Goal: Information Seeking & Learning: Learn about a topic

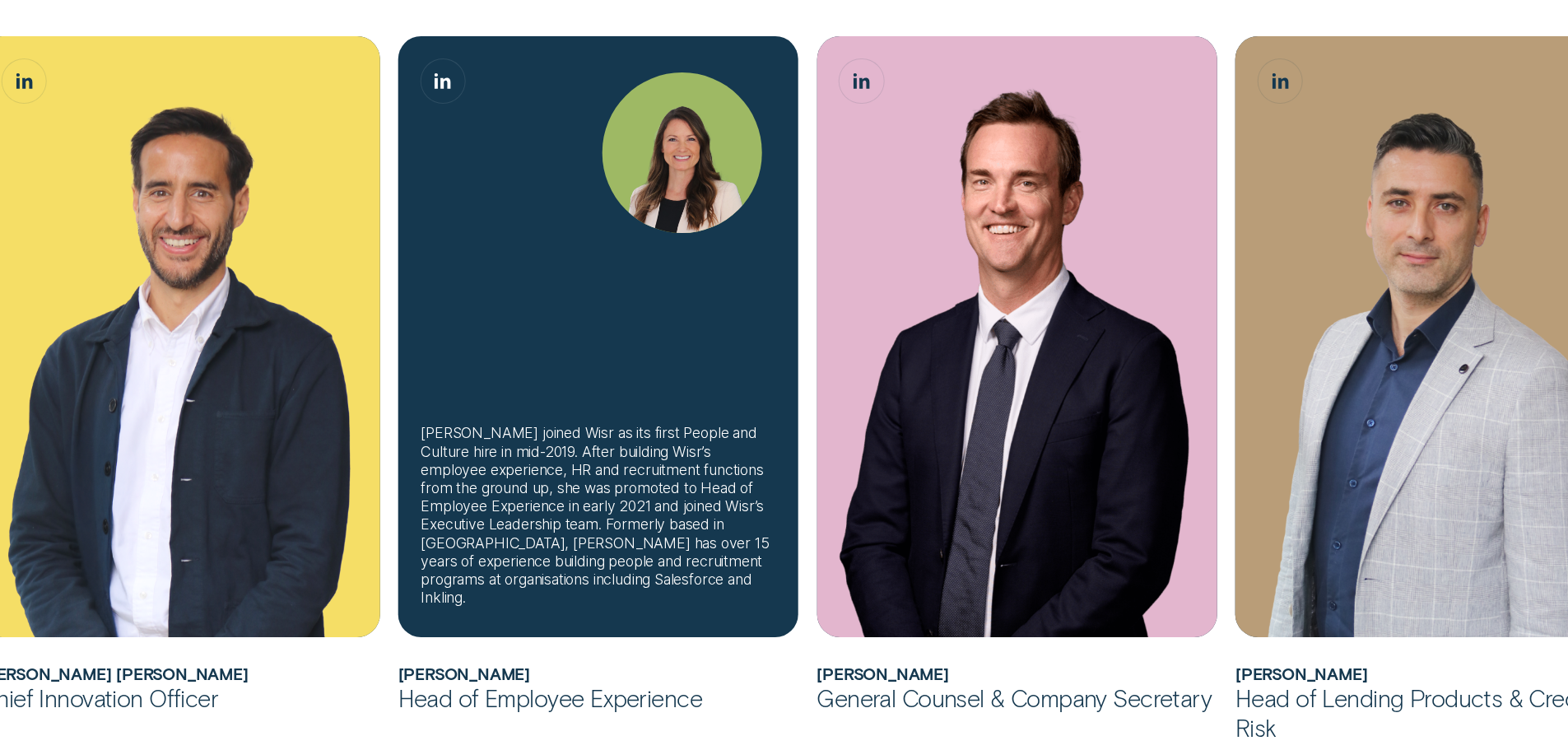
scroll to position [1317, 0]
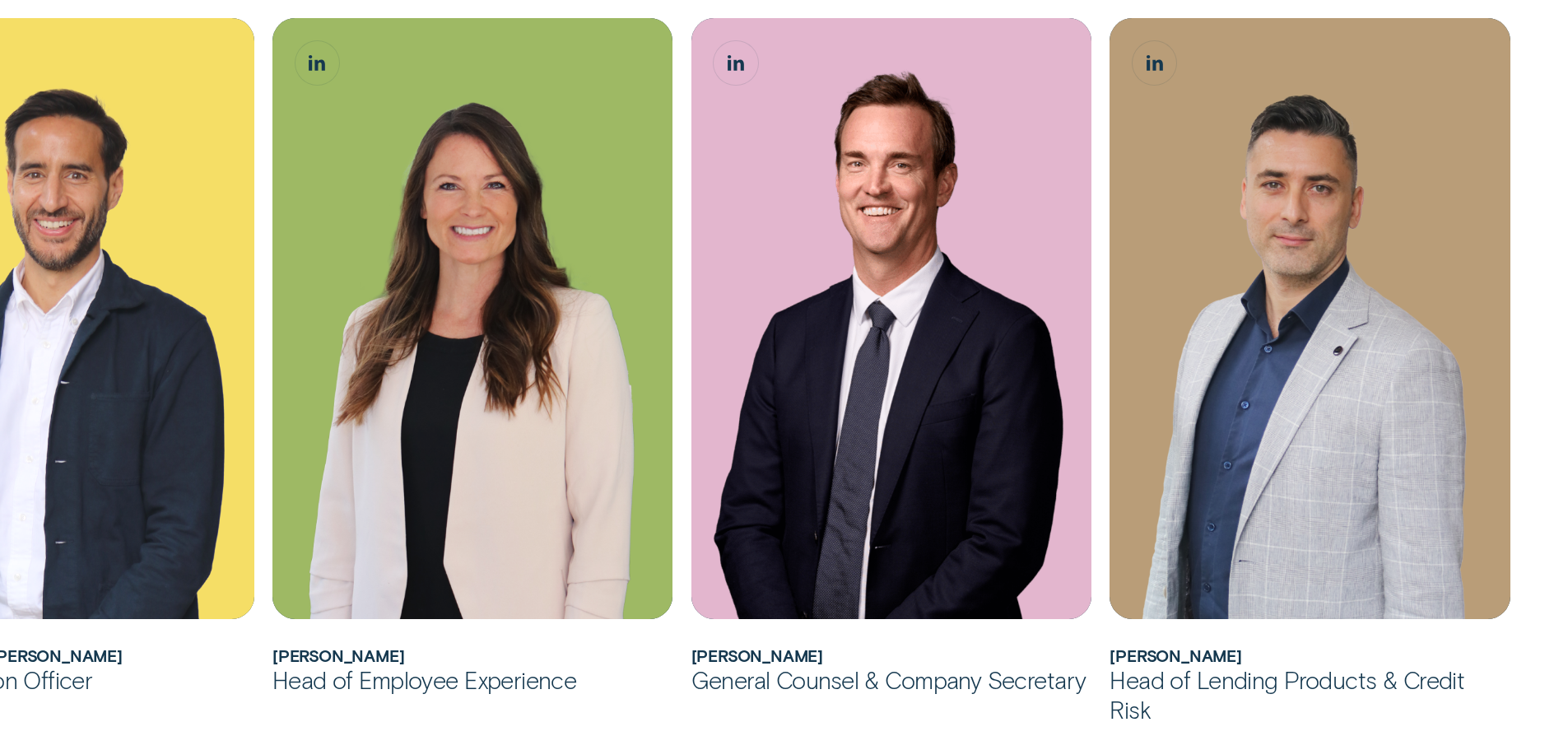
click at [1232, 658] on h2 "[PERSON_NAME]" at bounding box center [1309, 655] width 401 height 19
copy h2 "Maizy"
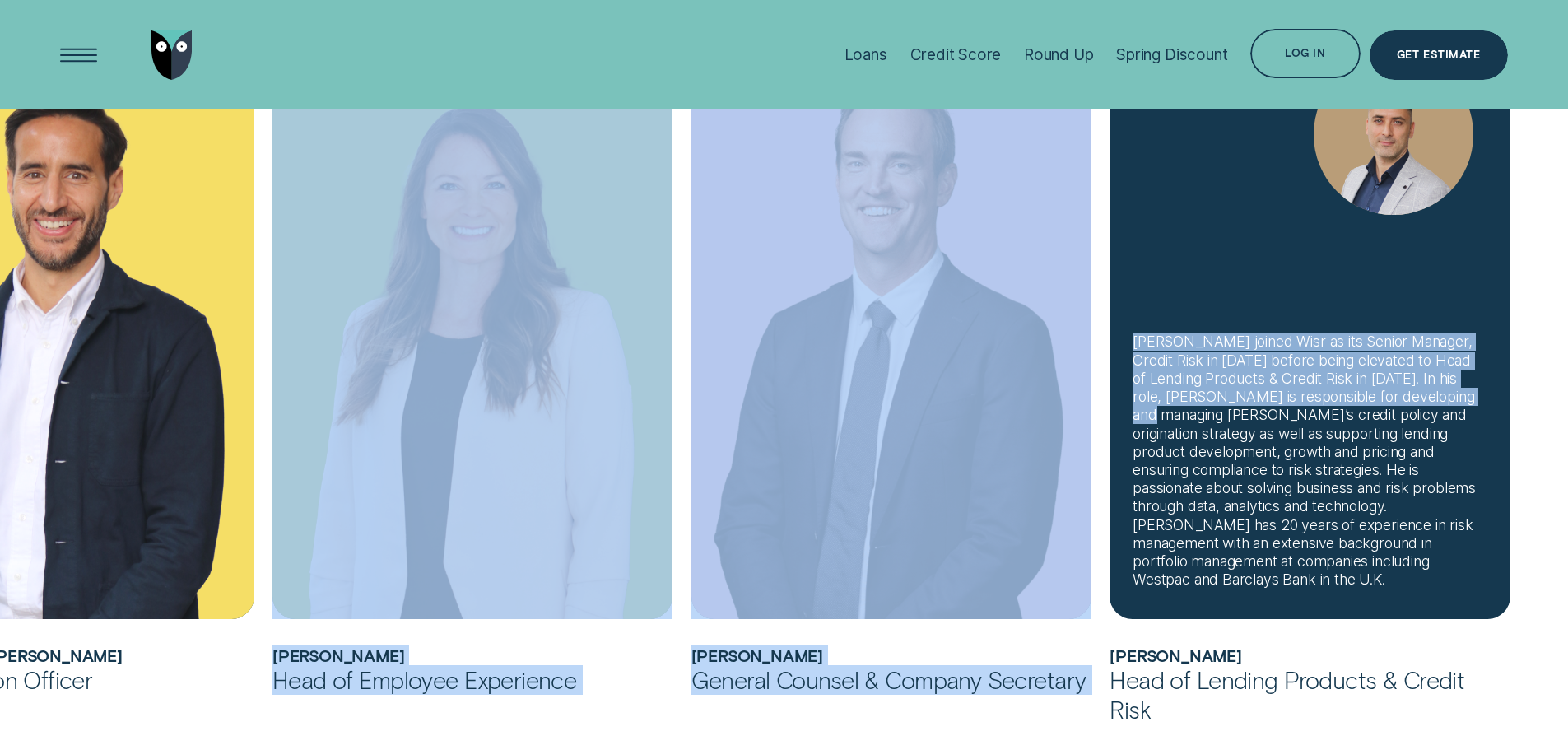
drag, startPoint x: 592, startPoint y: 430, endPoint x: 1219, endPoint y: 439, distance: 627.1
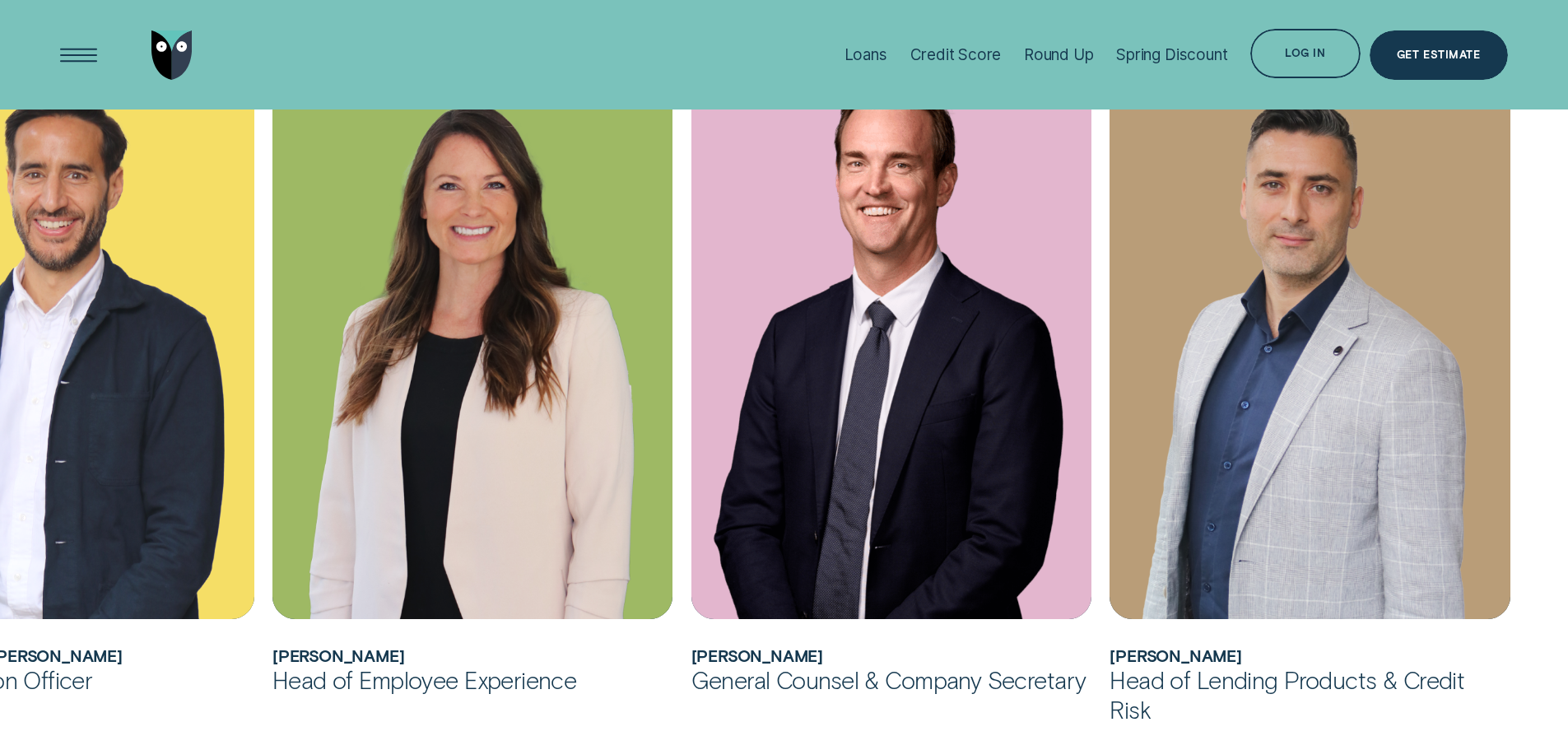
click at [179, 674] on div "Chief Innovation Officer" at bounding box center [54, 679] width 401 height 29
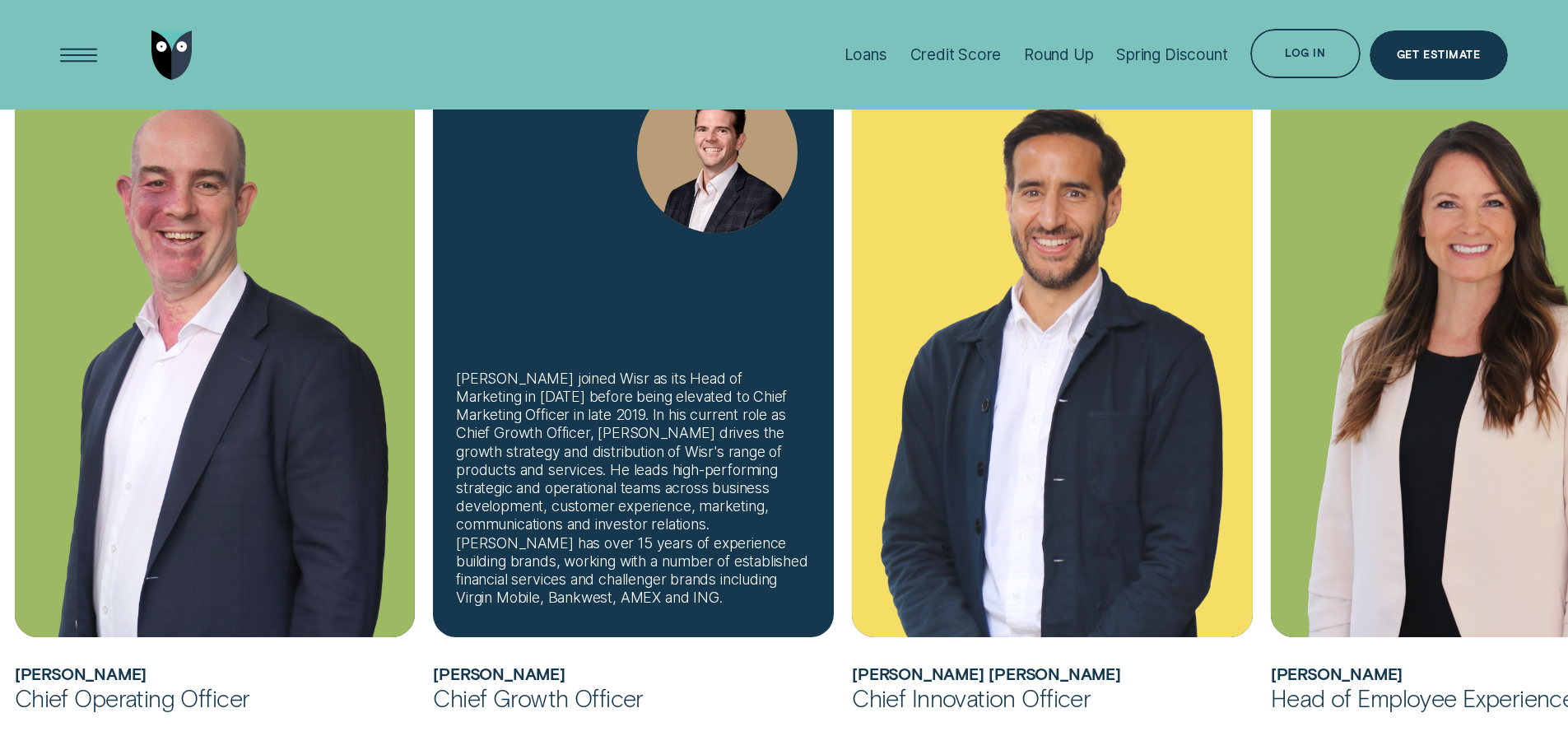
scroll to position [823, 0]
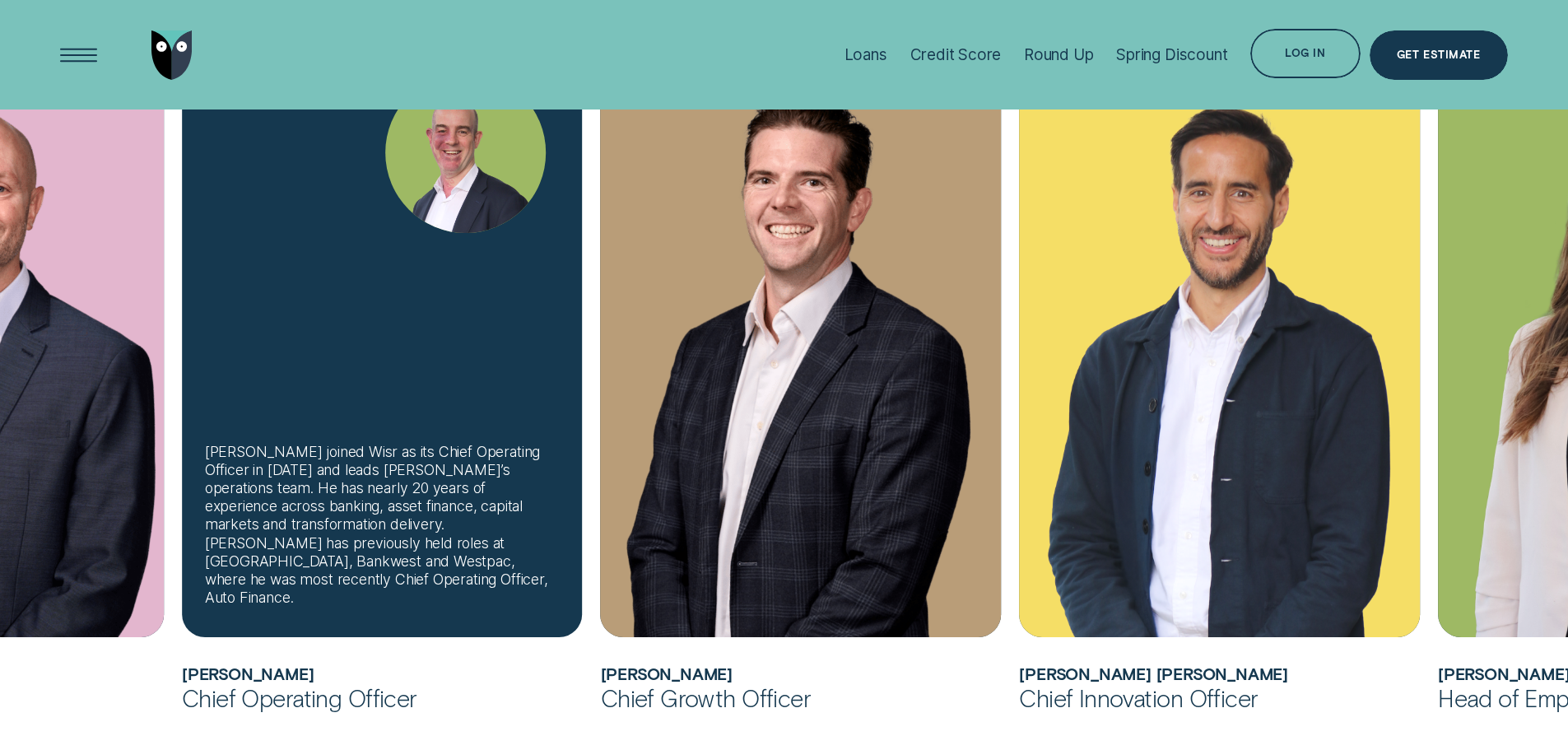
click at [386, 510] on div "[PERSON_NAME] joined Wisr as its Chief Operating Officer in [DATE] and leads [P…" at bounding box center [382, 525] width 354 height 165
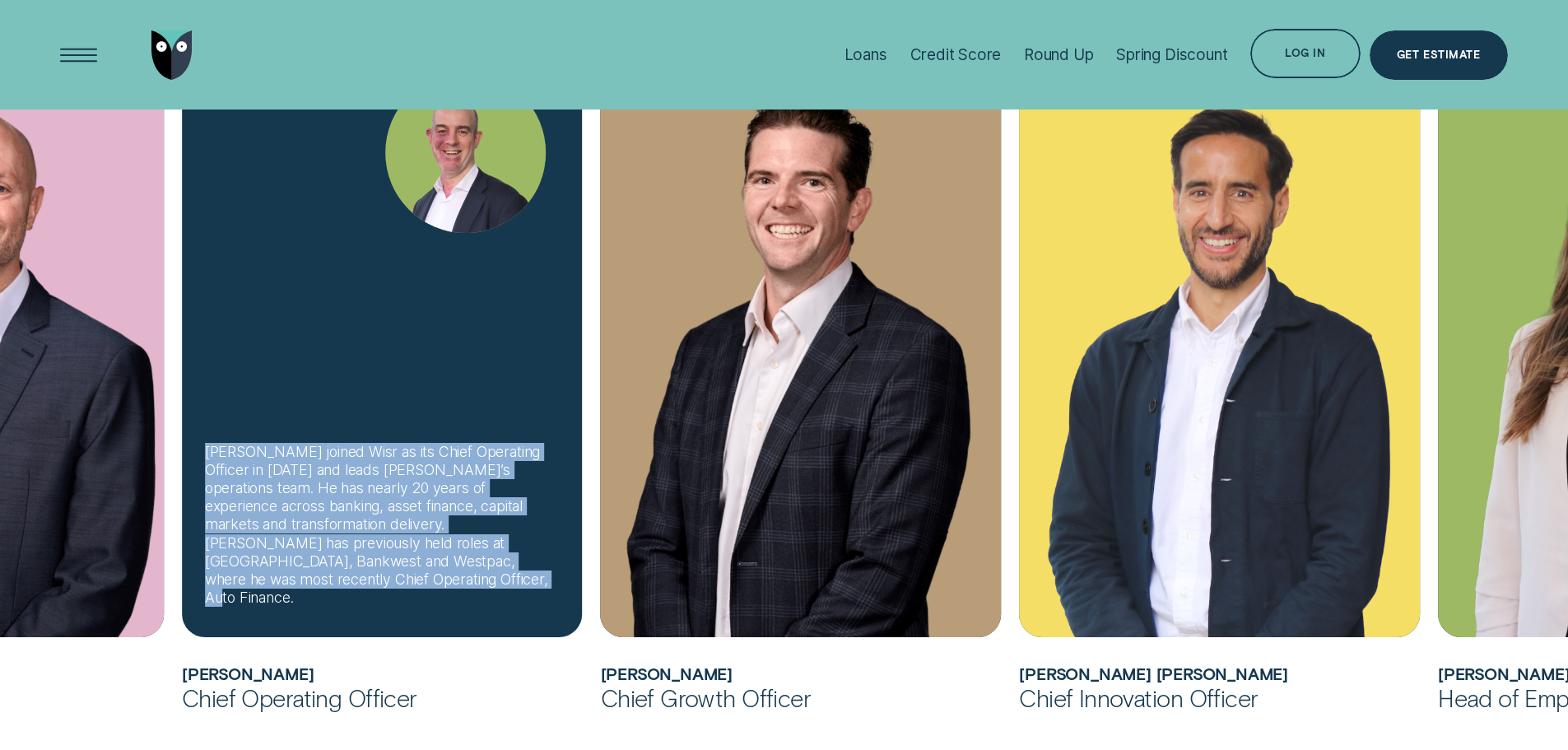
drag, startPoint x: 206, startPoint y: 464, endPoint x: 421, endPoint y: 598, distance: 253.3
click at [421, 598] on div "[PERSON_NAME] joined Wisr as its Chief Operating Officer in [DATE] and leads [P…" at bounding box center [382, 525] width 354 height 165
copy div "[PERSON_NAME] joined Wisr as its Chief Operating Officer in [DATE] and leads [P…"
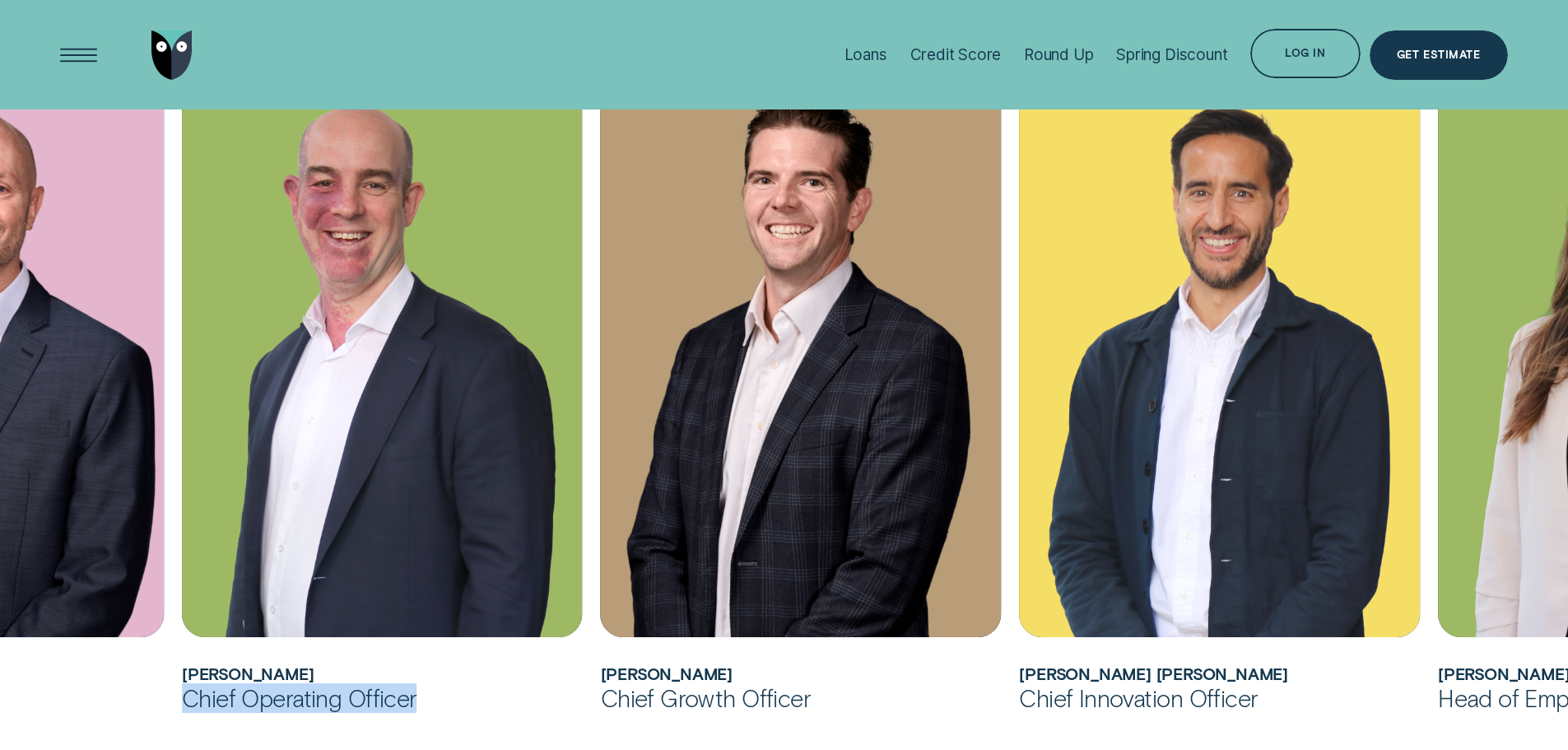
drag, startPoint x: 184, startPoint y: 695, endPoint x: 432, endPoint y: 701, distance: 248.1
click at [432, 701] on div "Chief Operating Officer" at bounding box center [382, 697] width 401 height 29
copy div "Chief Operating Officer"
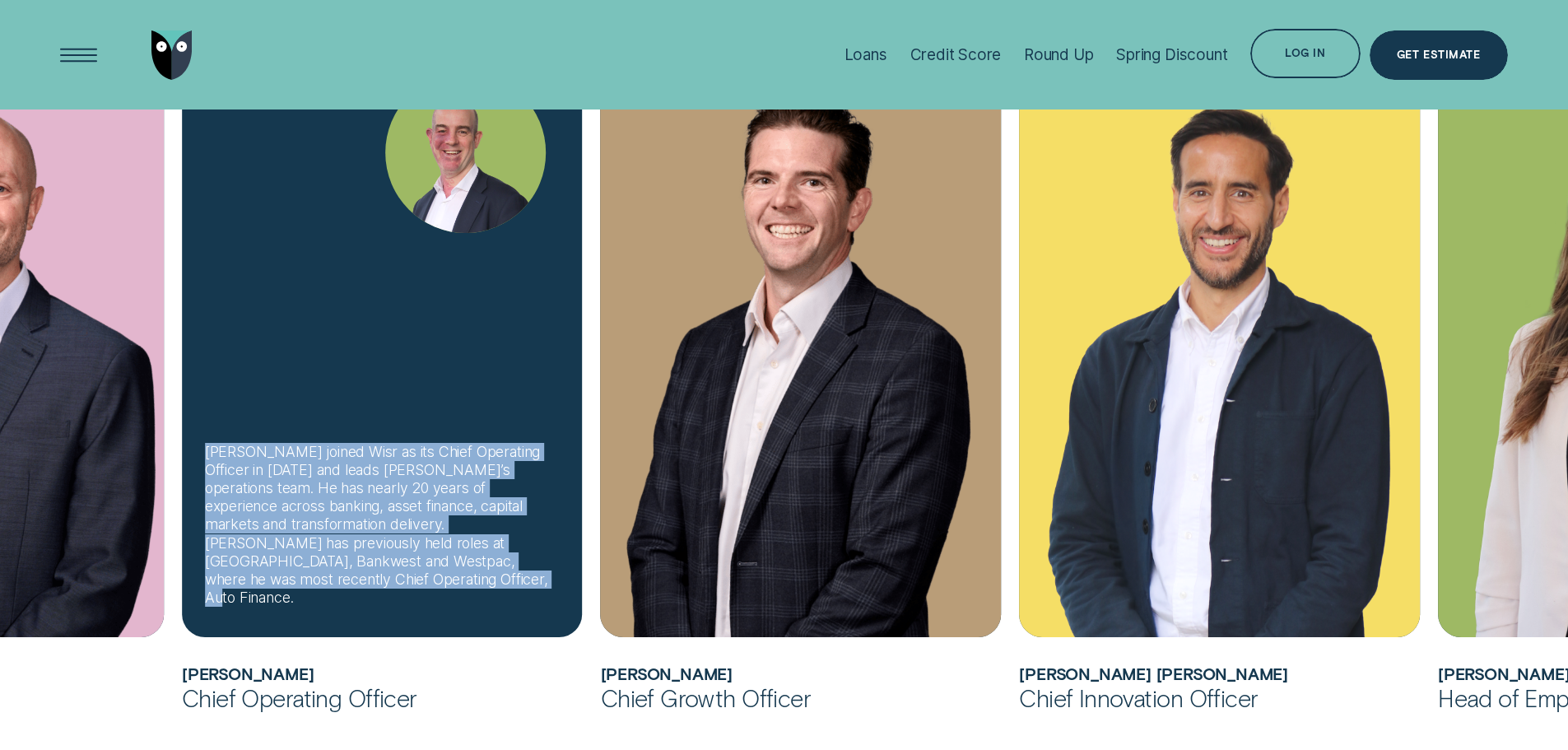
drag, startPoint x: 205, startPoint y: 465, endPoint x: 431, endPoint y: 602, distance: 264.3
click at [431, 602] on div "[PERSON_NAME] joined Wisr as its Chief Operating Officer in [DATE] and leads [P…" at bounding box center [382, 525] width 354 height 165
copy div "[PERSON_NAME] joined Wisr as its Chief Operating Officer in [DATE] and leads [P…"
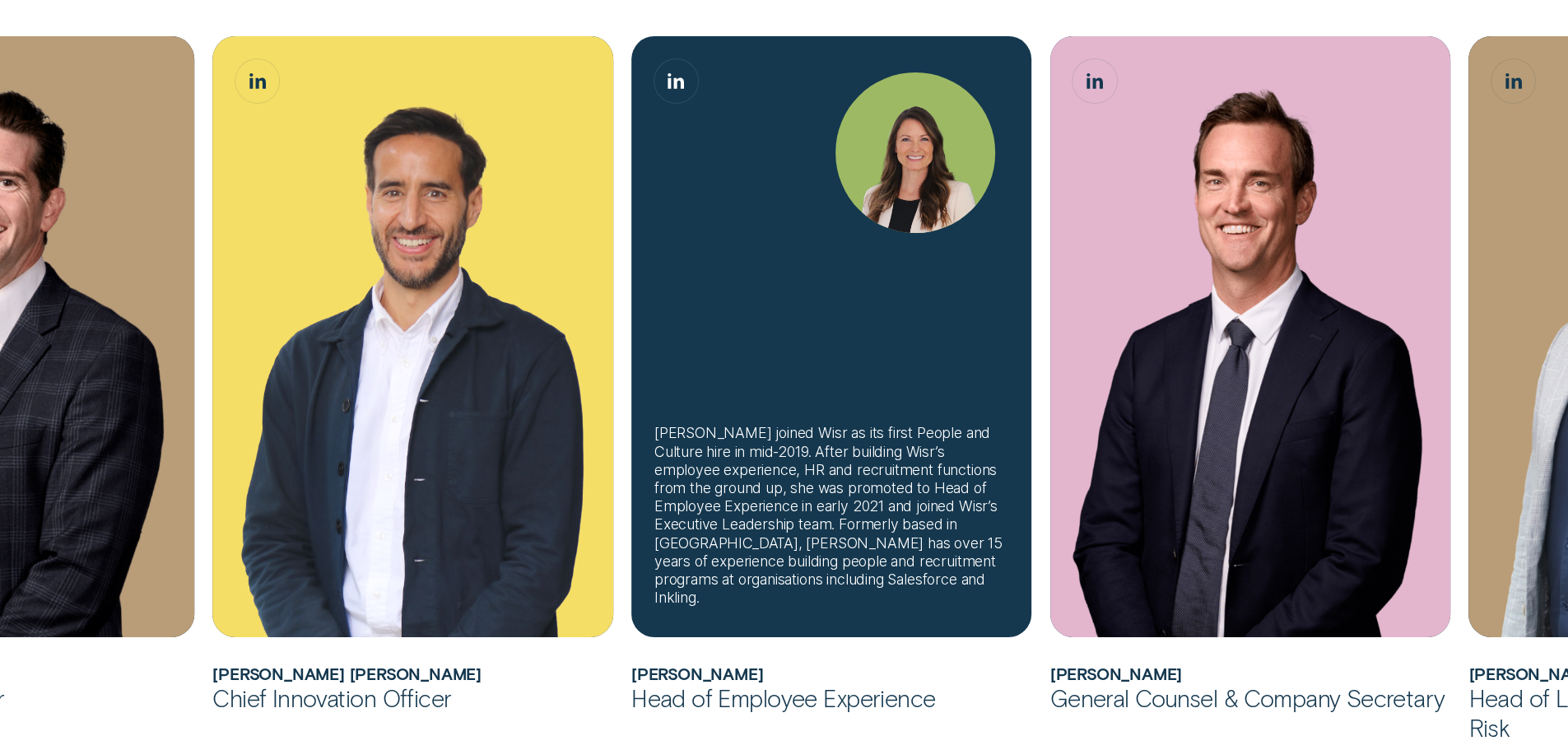
scroll to position [1399, 0]
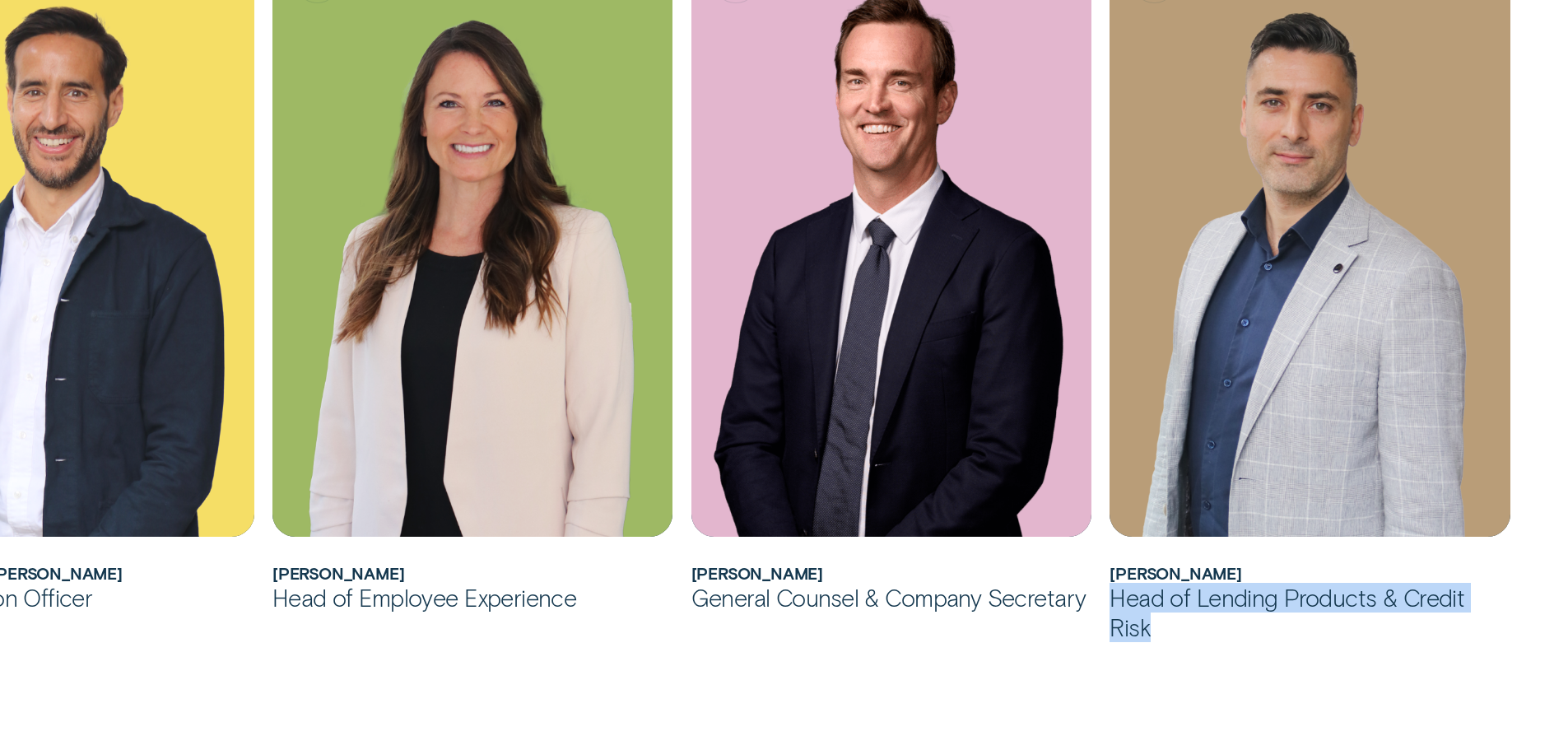
drag, startPoint x: 1112, startPoint y: 593, endPoint x: 1508, endPoint y: 609, distance: 396.3
click at [1508, 609] on div "Head of Lending Products & Credit Risk" at bounding box center [1309, 612] width 401 height 60
copy div "Head of Lending Products & Credit Risk"
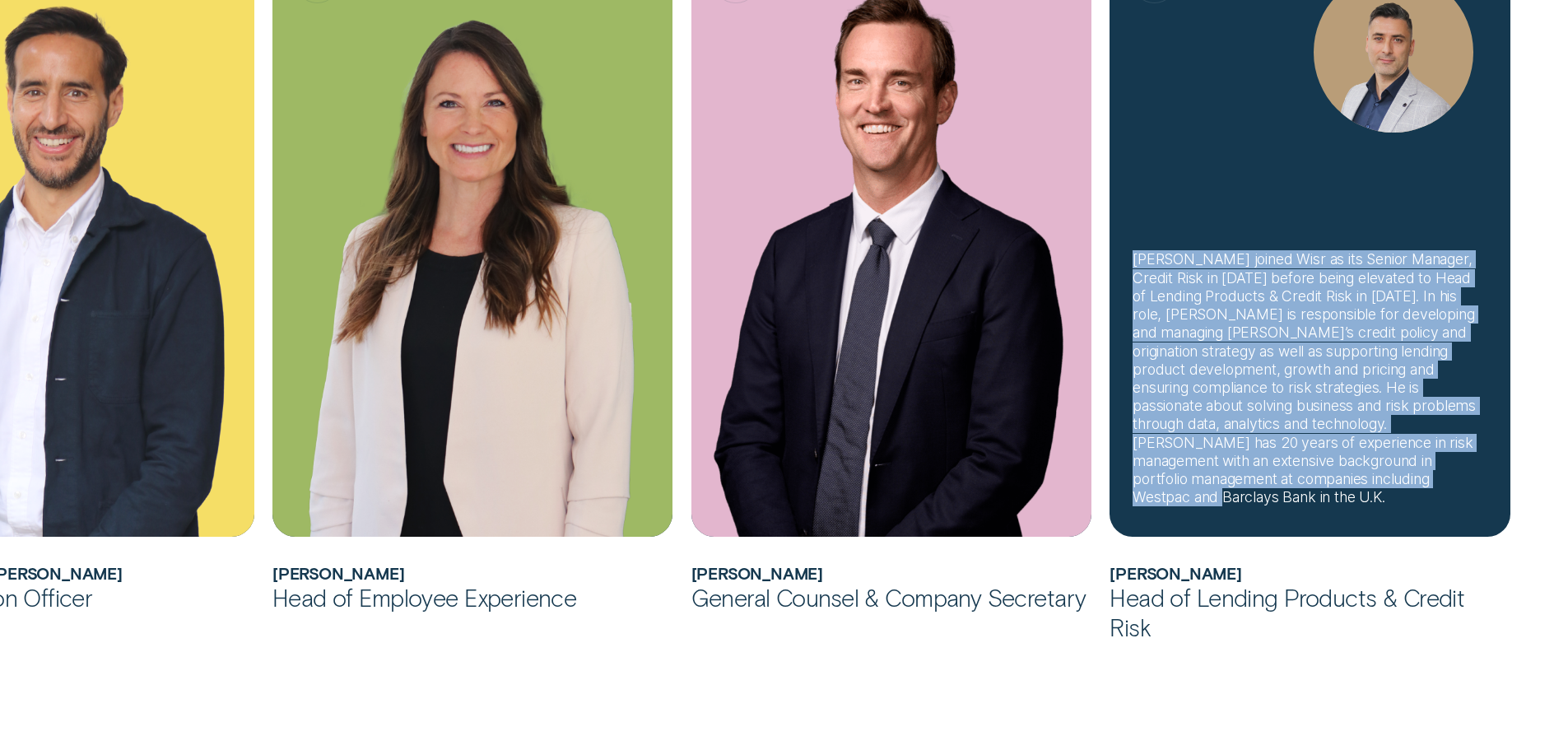
drag, startPoint x: 1133, startPoint y: 275, endPoint x: 1458, endPoint y: 503, distance: 397.0
click at [1458, 503] on div "[PERSON_NAME] joined Wisr as its Senior Manager, Credit Risk in [DATE] before b…" at bounding box center [1310, 378] width 354 height 256
copy div "[PERSON_NAME] joined Wisr as its Senior Manager, Credit Risk in [DATE] before b…"
